Goal: Task Accomplishment & Management: Use online tool/utility

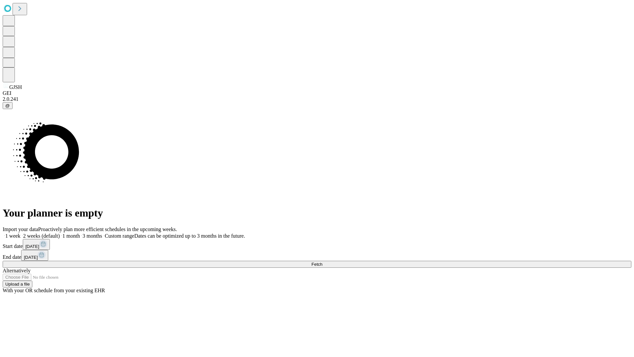
click at [322, 262] on span "Fetch" at bounding box center [317, 264] width 11 height 5
